Goal: Use online tool/utility

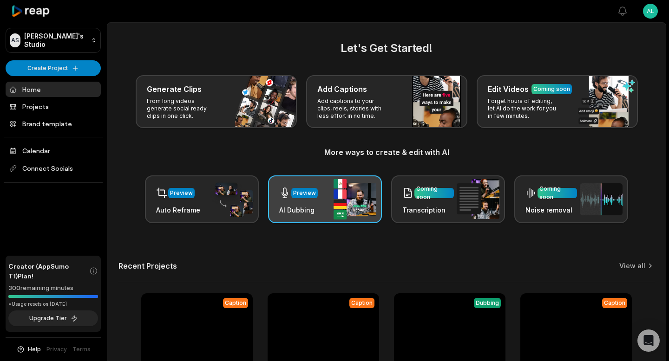
click at [315, 193] on div "Preview" at bounding box center [304, 193] width 26 height 10
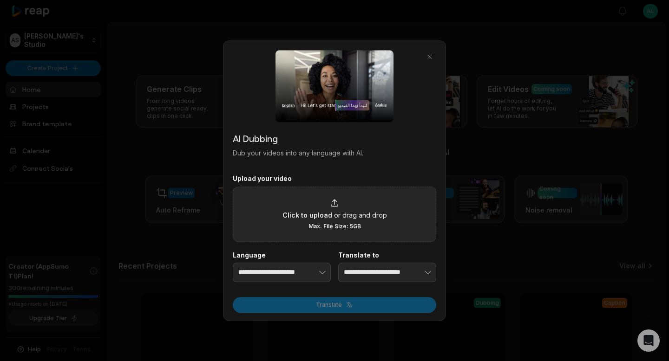
click at [322, 208] on div "Click to upload or drag and drop Max. File Size: 5GB" at bounding box center [334, 214] width 104 height 32
click at [0, 0] on input "Click to upload or drag and drop Max. File Size: 5GB" at bounding box center [0, 0] width 0 height 0
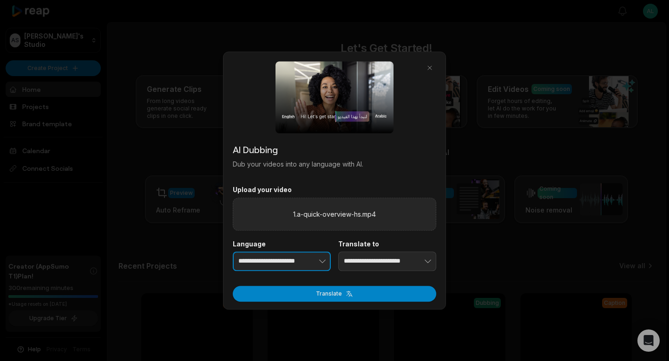
click at [309, 260] on button "button" at bounding box center [308, 262] width 46 height 20
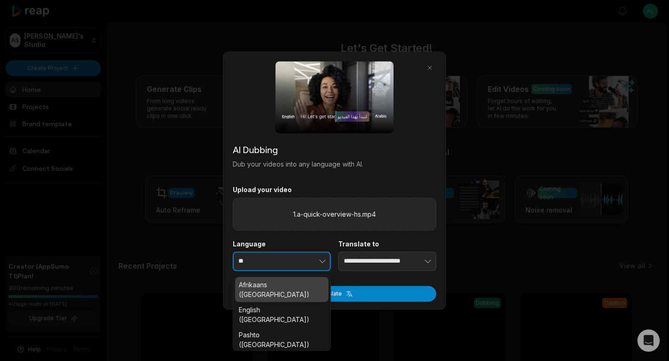
type input "*"
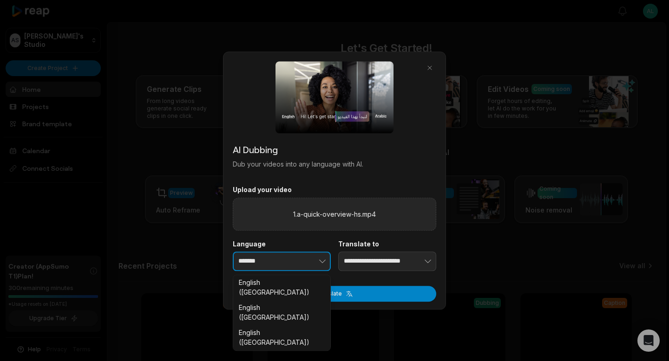
scroll to position [143, 0]
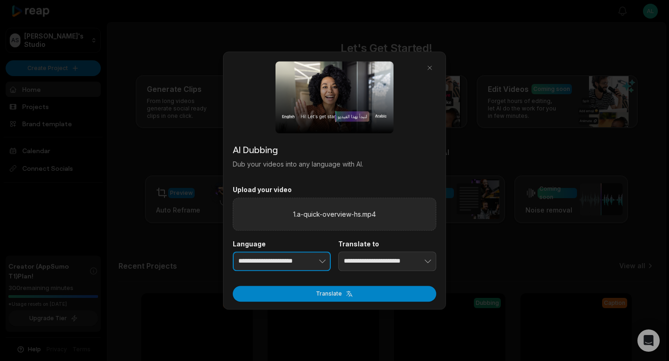
type input "**********"
click at [420, 259] on button "button" at bounding box center [413, 262] width 46 height 20
click at [392, 263] on button "button" at bounding box center [413, 262] width 46 height 20
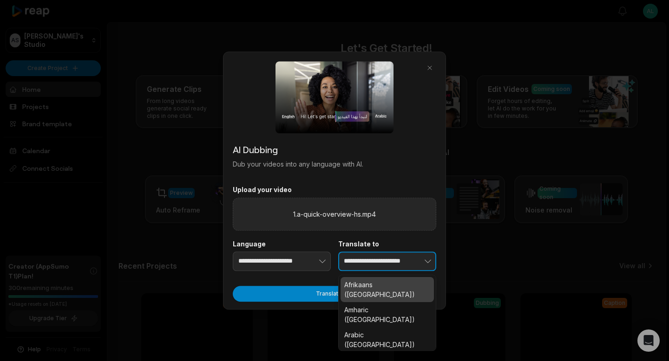
click at [392, 263] on button "button" at bounding box center [413, 262] width 46 height 20
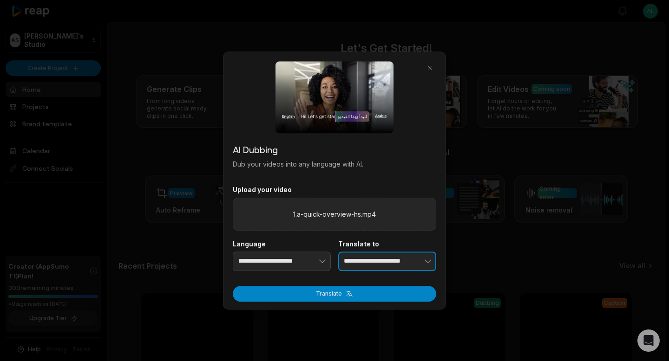
click at [392, 263] on button "button" at bounding box center [413, 262] width 46 height 20
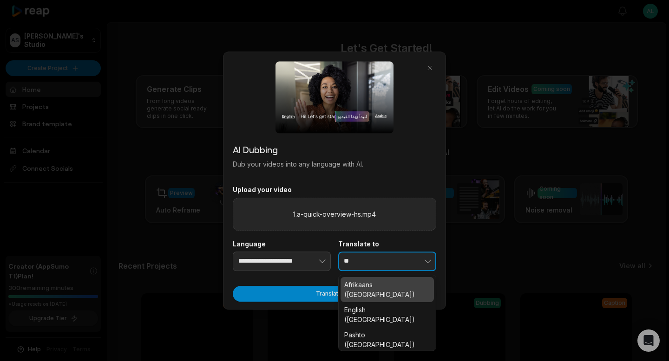
type input "*"
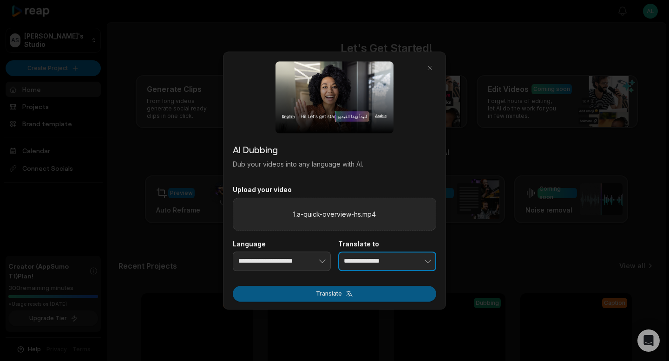
type input "**********"
click at [349, 293] on button "Translate" at bounding box center [334, 294] width 203 height 16
